Goal: Communication & Community: Answer question/provide support

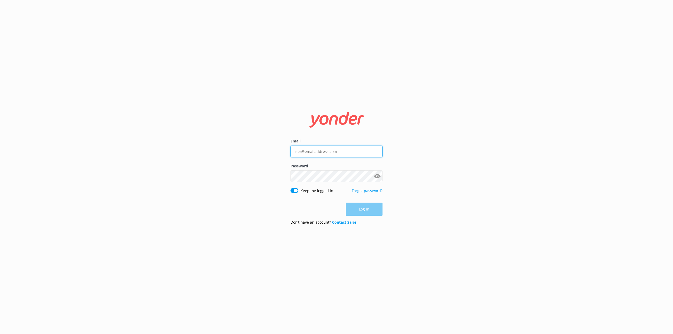
type input "[PERSON_NAME][EMAIL_ADDRESS][PERSON_NAME][DOMAIN_NAME]"
click at [360, 210] on div "Log in" at bounding box center [336, 209] width 92 height 13
click at [360, 210] on button "Log in" at bounding box center [364, 209] width 37 height 13
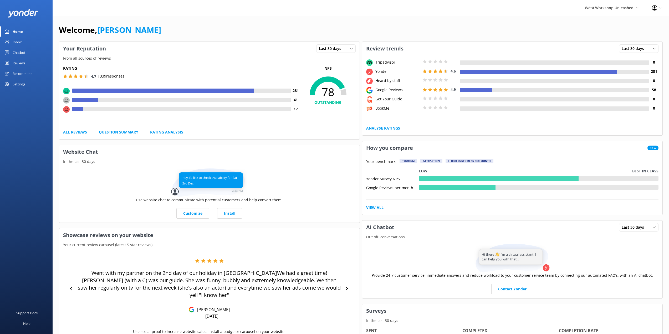
click at [22, 63] on div "Reviews" at bounding box center [19, 63] width 13 height 11
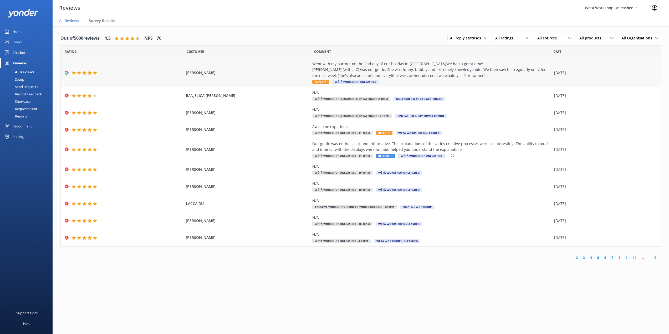
click at [413, 71] on div "Went with my partner on the 2nd day of our holiday in [GEOGRAPHIC_DATA]We had a…" at bounding box center [431, 70] width 239 height 18
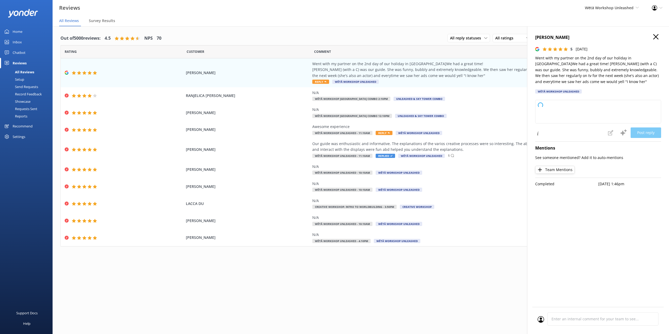
type textarea "[PERSON_NAME] and thank you so much for your wonderful review! We’re thrilled t…"
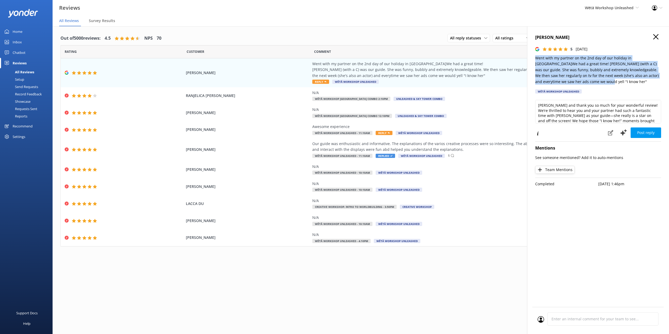
drag, startPoint x: 535, startPoint y: 59, endPoint x: 564, endPoint y: 80, distance: 35.7
click at [564, 80] on p "Went with my partner on the 2nd day of our holiday in [GEOGRAPHIC_DATA]We had a…" at bounding box center [598, 69] width 126 height 29
copy p "Went with my partner on the 2nd day of our holiday in [GEOGRAPHIC_DATA]We had a…"
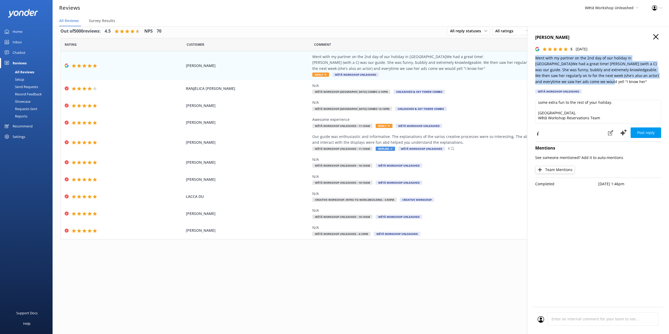
scroll to position [11, 0]
